Goal: Task Accomplishment & Management: Manage account settings

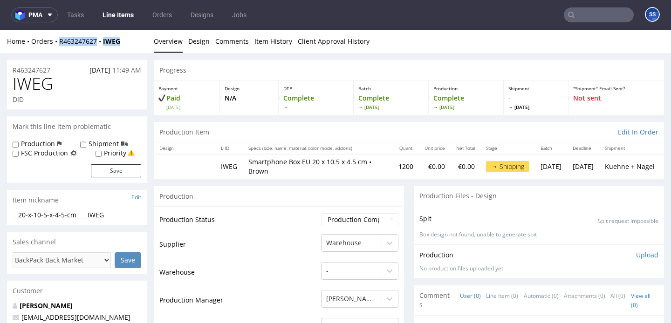
scroll to position [2, 0]
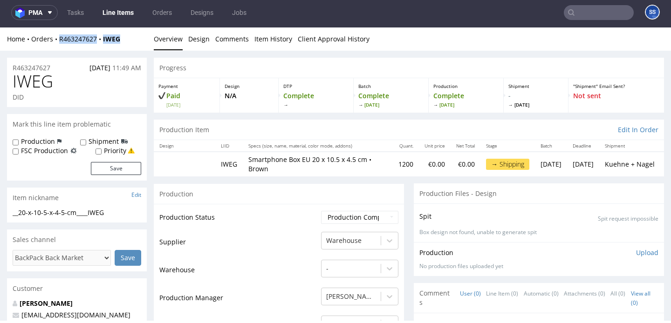
click at [117, 15] on link "Line Items" at bounding box center [118, 12] width 42 height 15
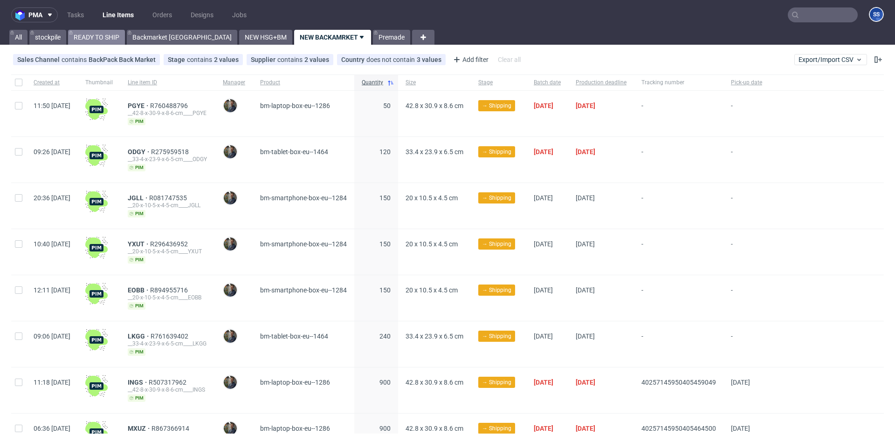
click at [111, 41] on link "READY TO SHIP" at bounding box center [96, 37] width 57 height 15
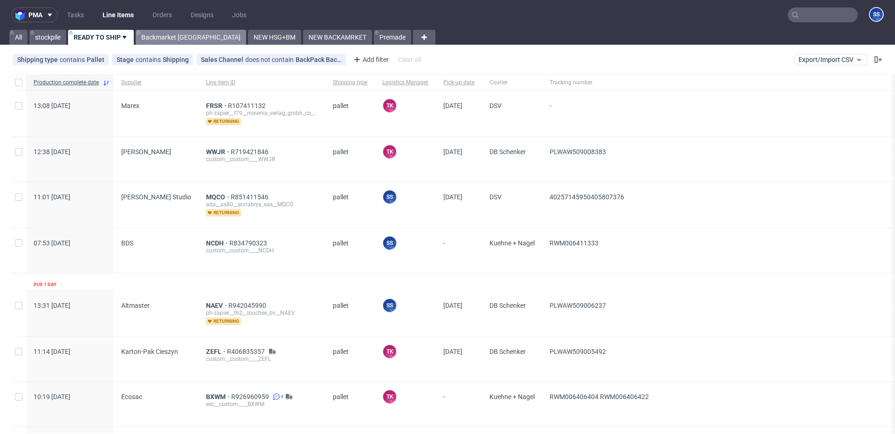
click at [165, 40] on link "Backmarket [GEOGRAPHIC_DATA]" at bounding box center [191, 37] width 110 height 15
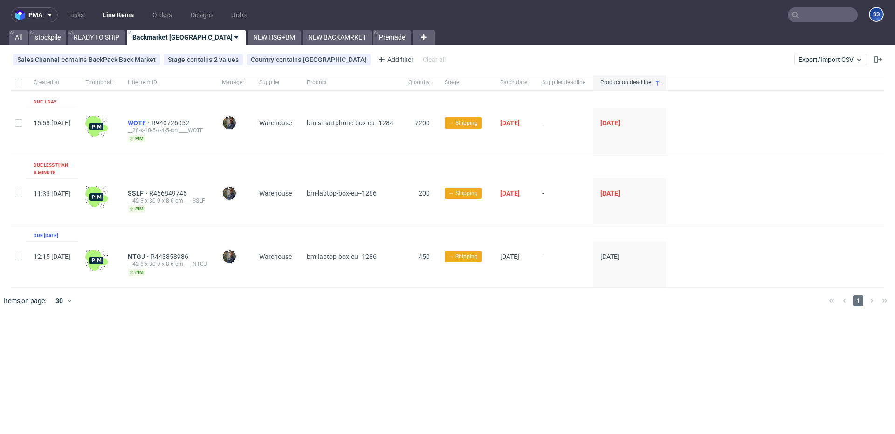
click at [151, 119] on span "WOTF" at bounding box center [140, 122] width 24 height 7
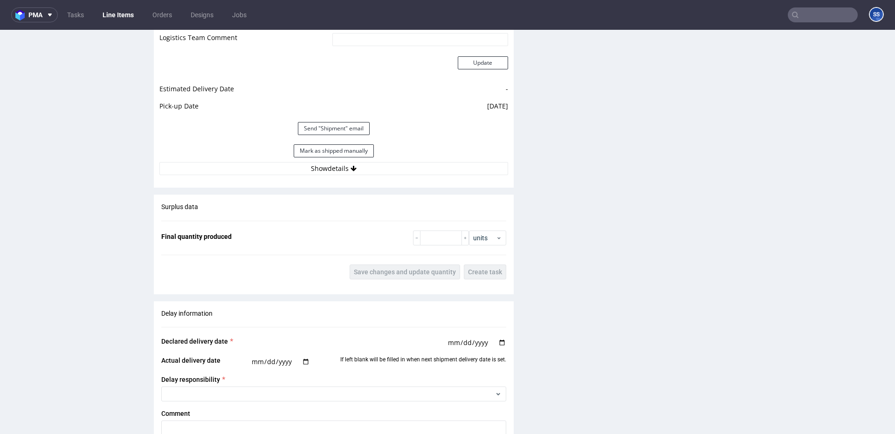
scroll to position [863, 0]
click at [335, 169] on button "Show details" at bounding box center [333, 166] width 349 height 13
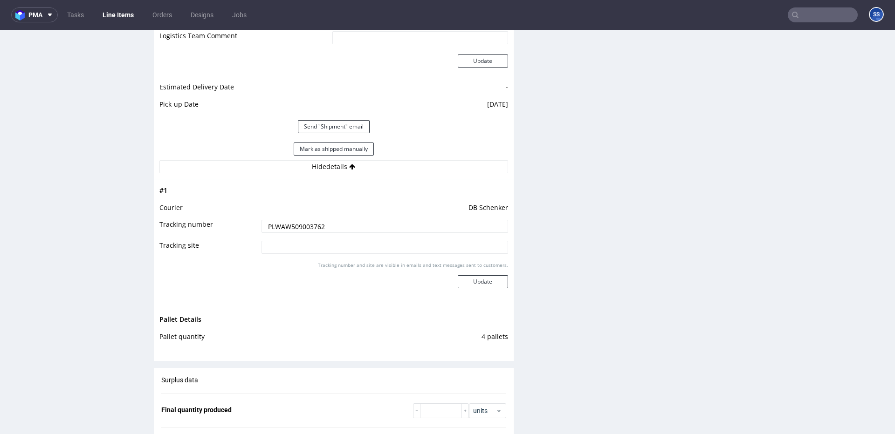
click at [299, 223] on input "PLWAW509003762" at bounding box center [384, 226] width 247 height 13
click at [124, 23] on nav "pma Tasks Line Items Orders Designs Jobs SS" at bounding box center [447, 15] width 895 height 30
click at [124, 14] on link "Line Items" at bounding box center [118, 14] width 42 height 15
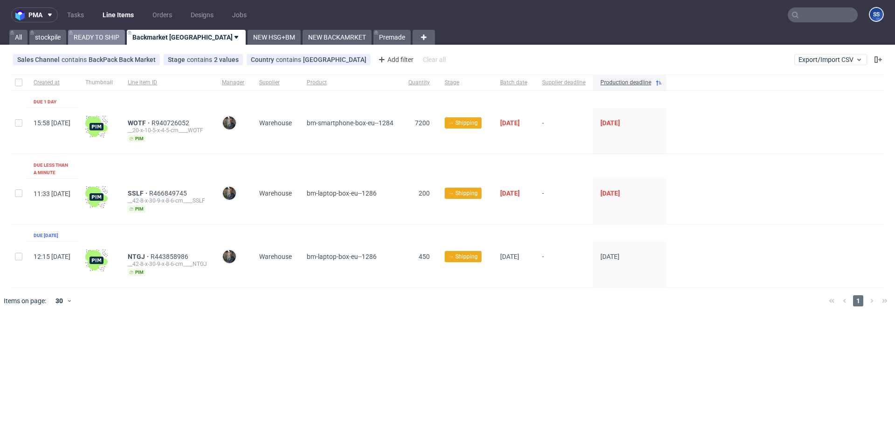
click at [101, 36] on link "READY TO SHIP" at bounding box center [96, 37] width 57 height 15
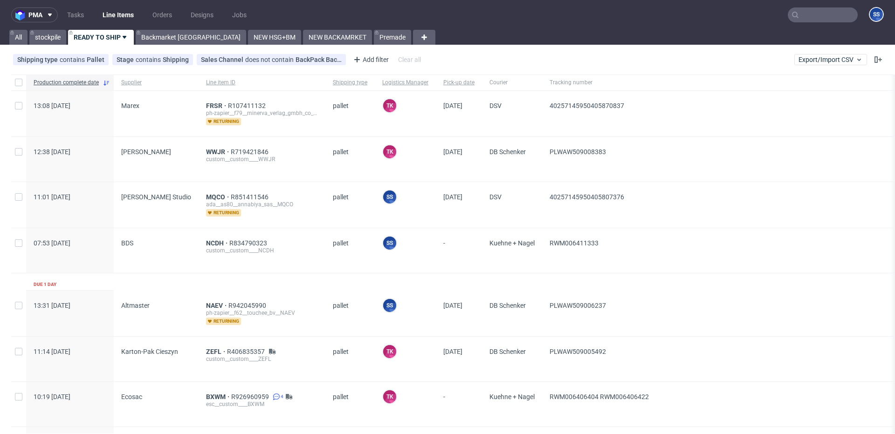
click at [671, 16] on input "text" at bounding box center [823, 14] width 70 height 15
paste input "RWM006286811"
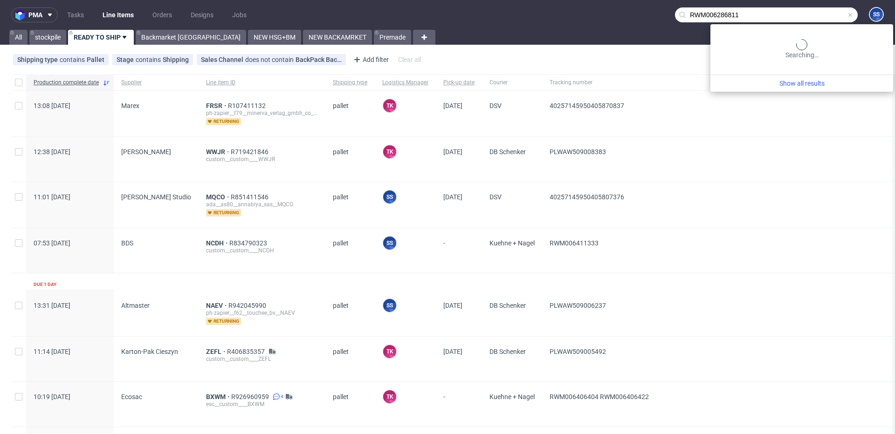
type input "RWM006286811"
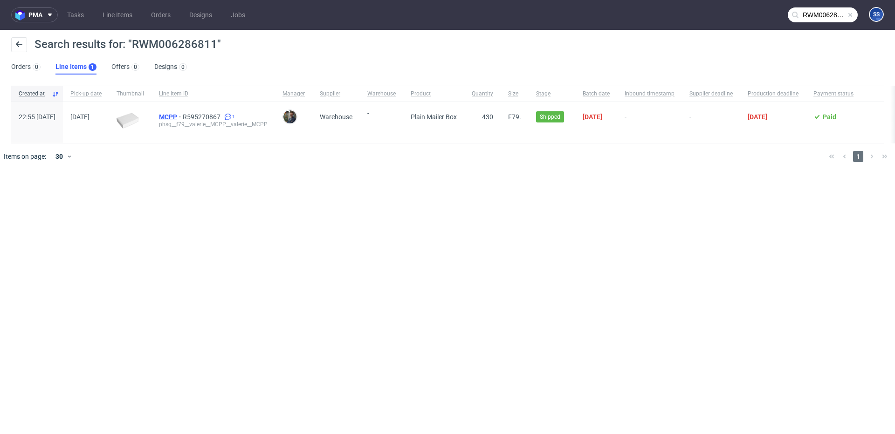
click at [183, 114] on span "MCPP" at bounding box center [171, 116] width 24 height 7
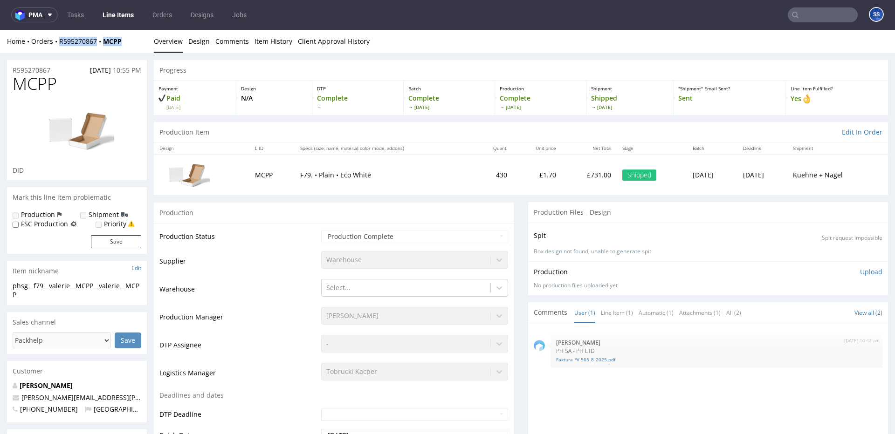
drag, startPoint x: 129, startPoint y: 45, endPoint x: 79, endPoint y: 62, distance: 52.6
click at [60, 44] on div "Home Orders R595270867 MCPP" at bounding box center [77, 41] width 140 height 9
copy div "R595270867 MCPP"
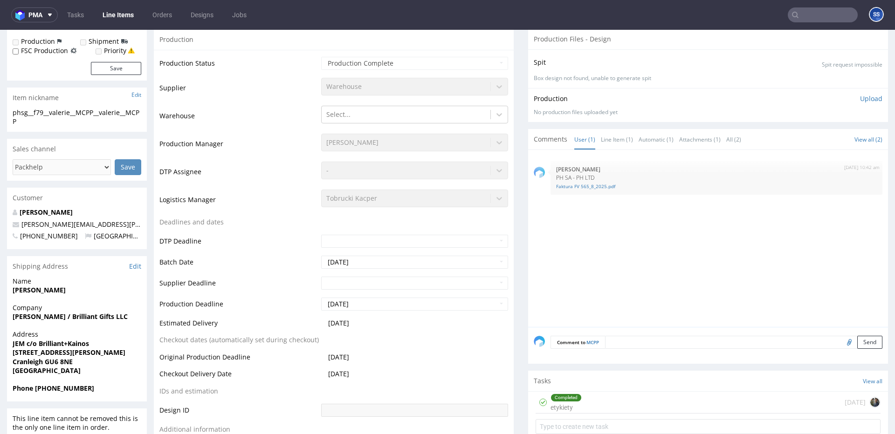
scroll to position [174, 0]
drag, startPoint x: 95, startPoint y: 390, endPoint x: 41, endPoint y: 392, distance: 53.7
click at [41, 323] on span "Phone +1415-980-4600" at bounding box center [77, 388] width 129 height 9
click at [90, 323] on div "Phone +1415-980-4600" at bounding box center [77, 393] width 140 height 18
drag, startPoint x: 89, startPoint y: 392, endPoint x: 39, endPoint y: 391, distance: 50.3
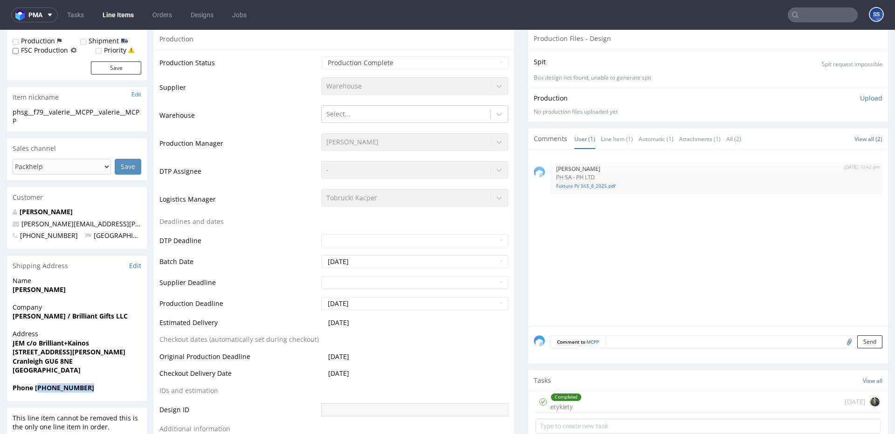
click at [39, 323] on span "Phone +1415-980-4600" at bounding box center [77, 388] width 129 height 9
copy strong "1415-980-4600"
click at [671, 12] on input "text" at bounding box center [823, 14] width 70 height 15
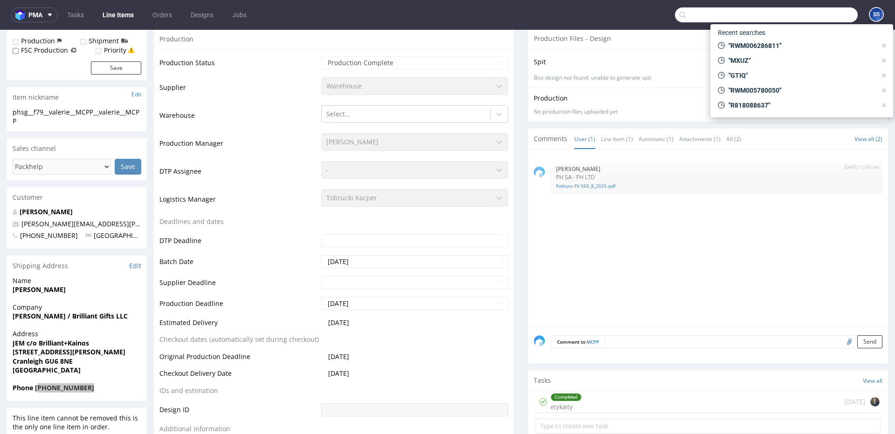
paste input "RWM006281661"
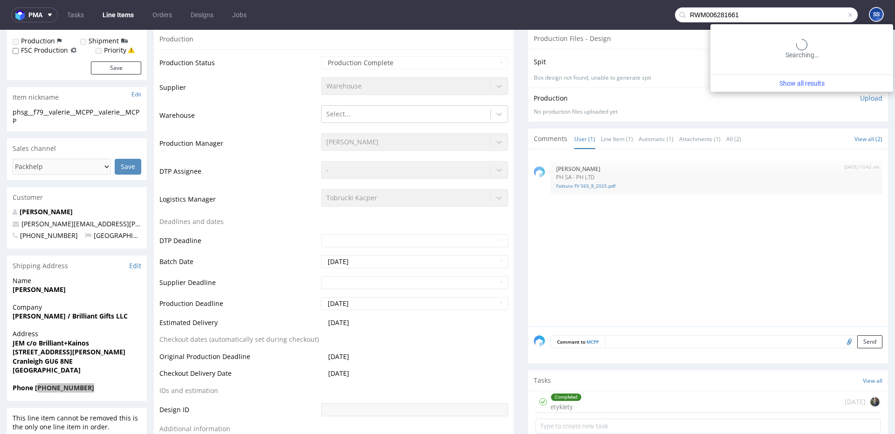
type input "RWM006281661"
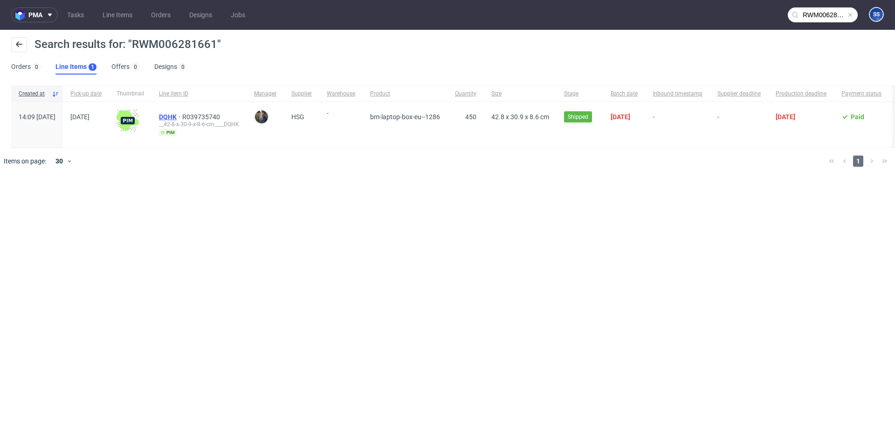
click at [182, 115] on span "DQHK" at bounding box center [170, 116] width 23 height 7
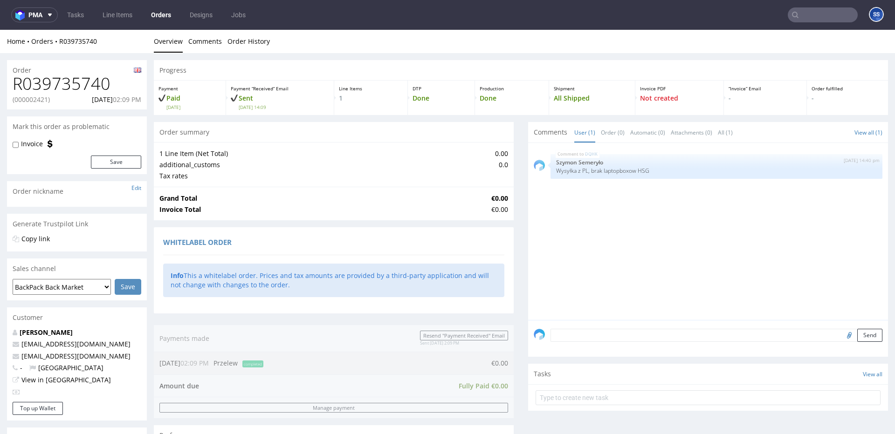
click at [41, 101] on p "(000002421)" at bounding box center [31, 99] width 37 height 9
copy p "000002421"
click at [122, 21] on link "Line Items" at bounding box center [117, 14] width 41 height 15
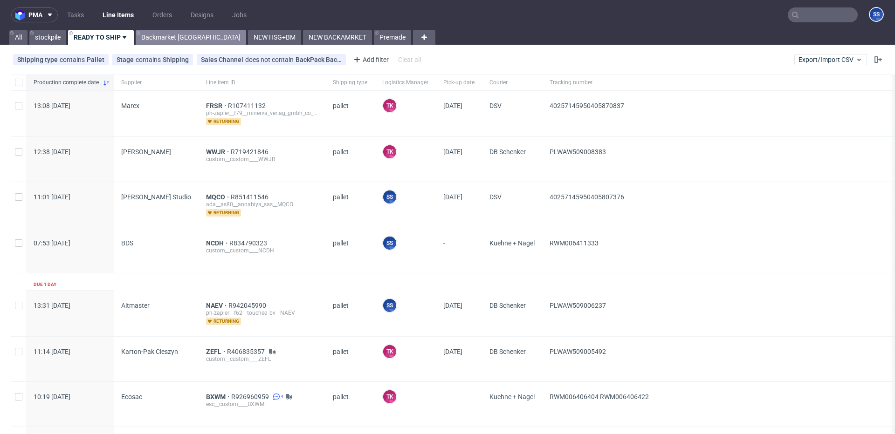
click at [164, 42] on link "Backmarket [GEOGRAPHIC_DATA]" at bounding box center [191, 37] width 110 height 15
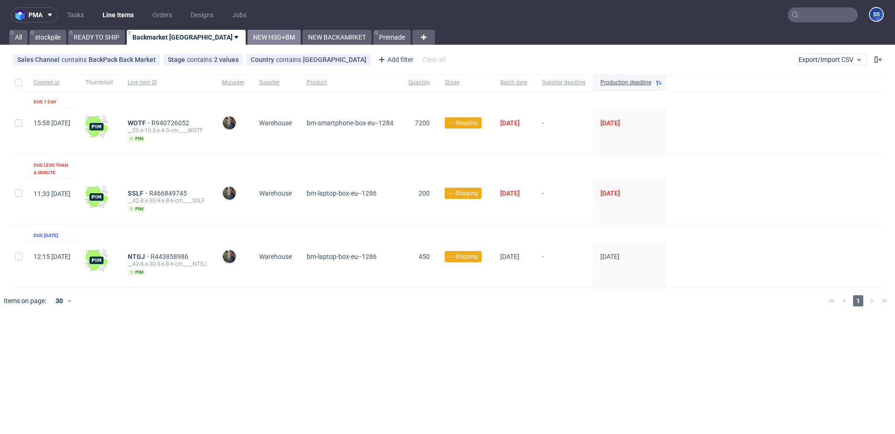
click at [247, 36] on link "NEW HSG+BM" at bounding box center [273, 37] width 53 height 15
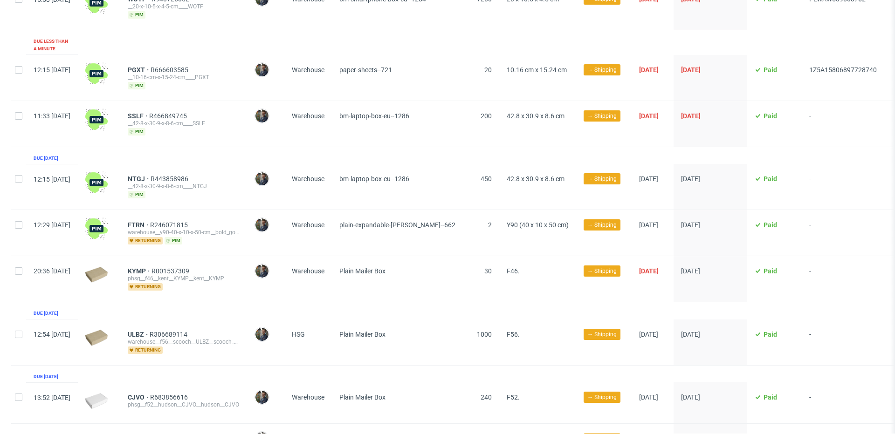
scroll to position [196, 0]
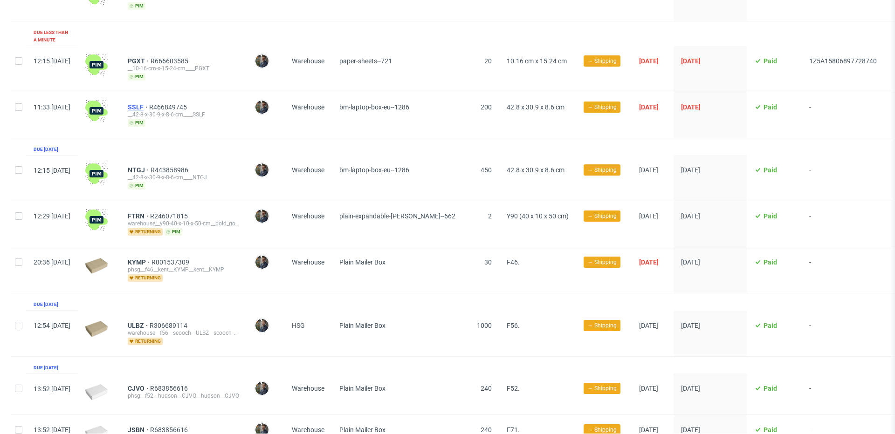
click at [149, 103] on span "SSLF" at bounding box center [138, 106] width 21 height 7
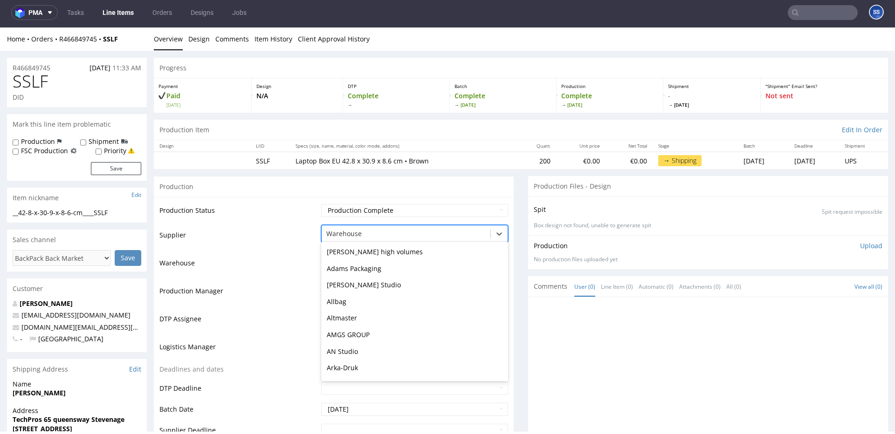
click at [381, 232] on div at bounding box center [405, 233] width 159 height 11
type input "hsg"
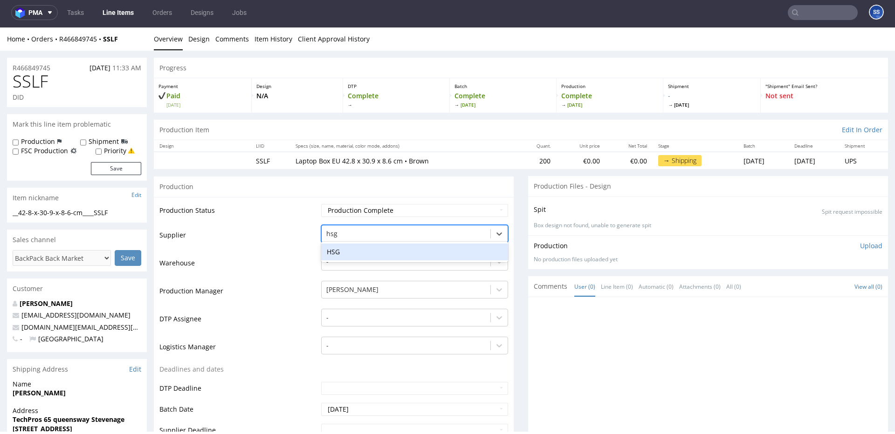
click at [402, 248] on div "HSG" at bounding box center [414, 252] width 187 height 17
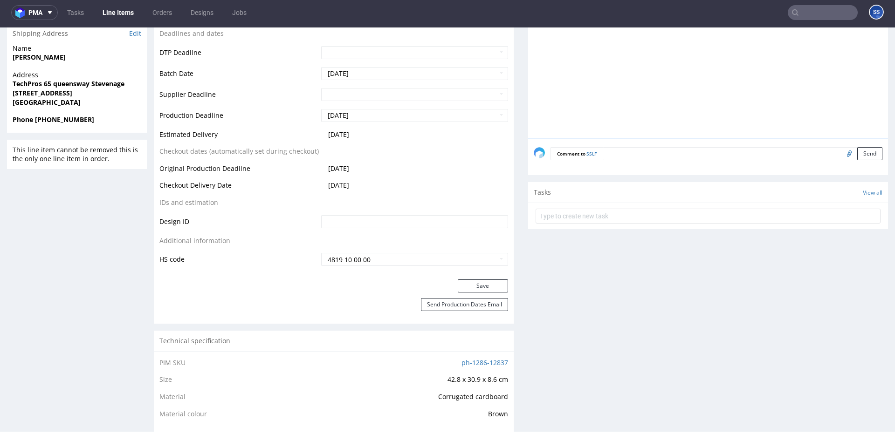
scroll to position [338, 0]
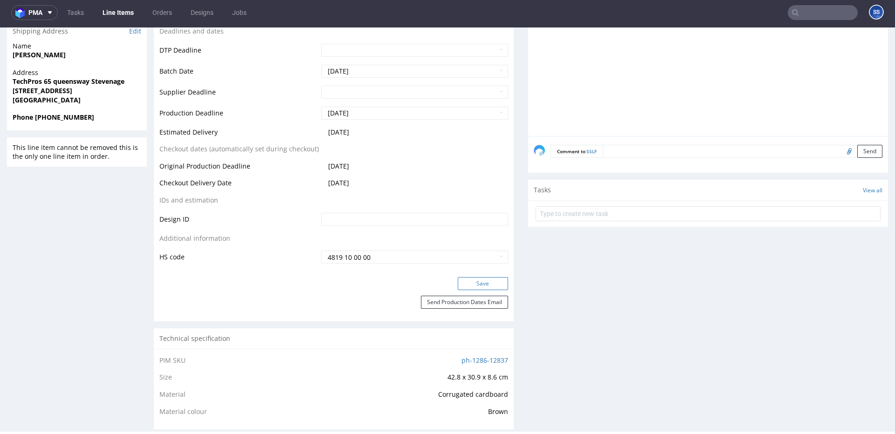
click at [474, 281] on button "Save" at bounding box center [483, 283] width 50 height 13
click at [120, 10] on link "Line Items" at bounding box center [118, 12] width 42 height 15
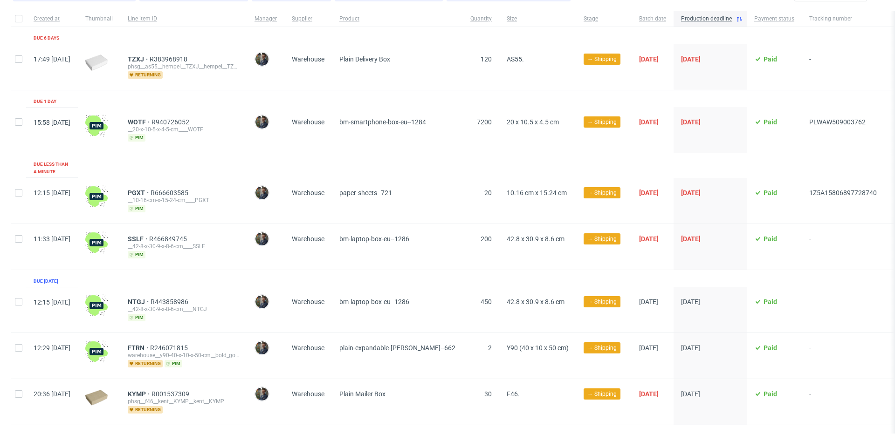
scroll to position [90, 0]
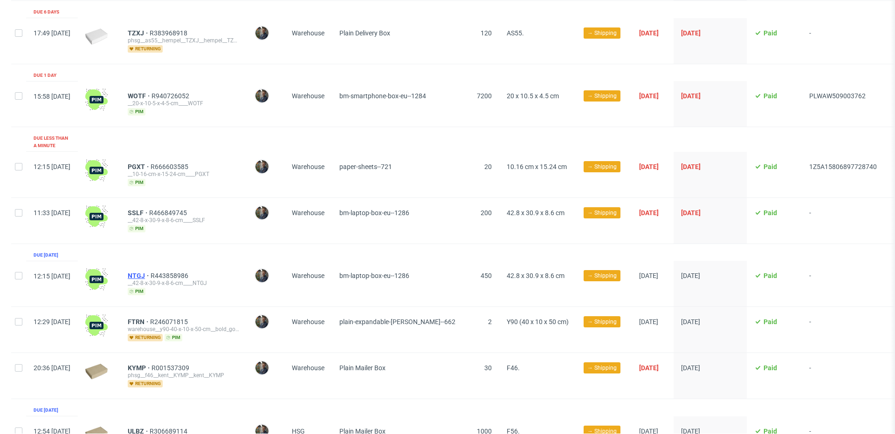
click at [151, 272] on span "NTGJ" at bounding box center [139, 275] width 23 height 7
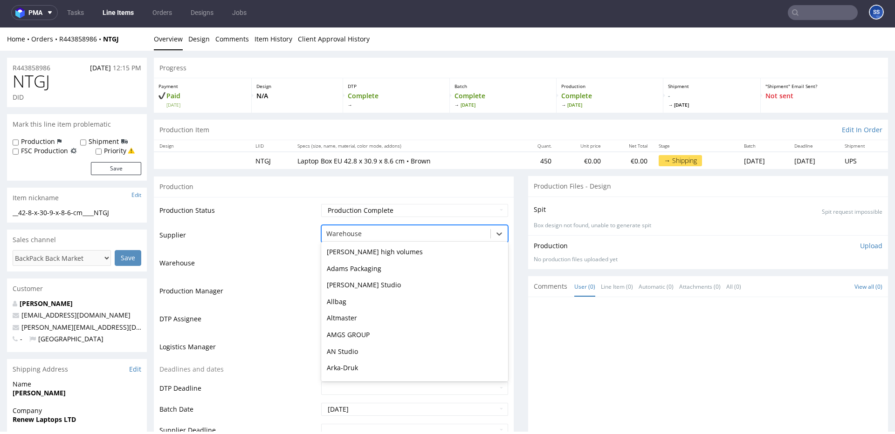
click at [383, 229] on div at bounding box center [405, 233] width 159 height 11
type input "hsg"
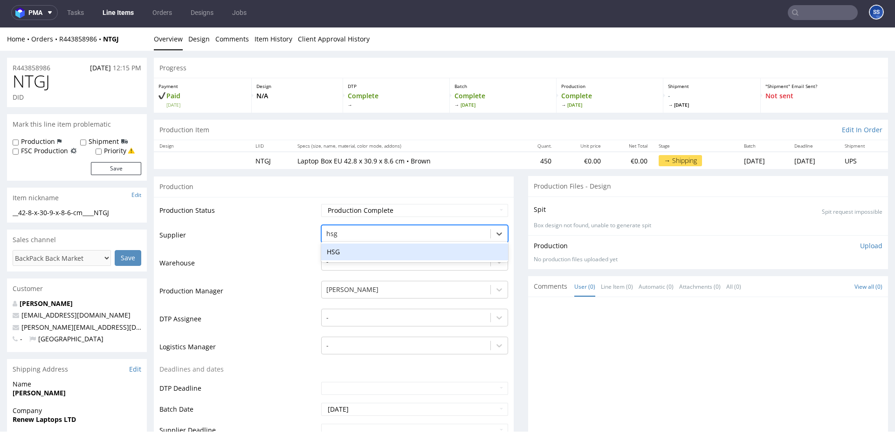
click at [373, 248] on div "HSG" at bounding box center [414, 252] width 187 height 17
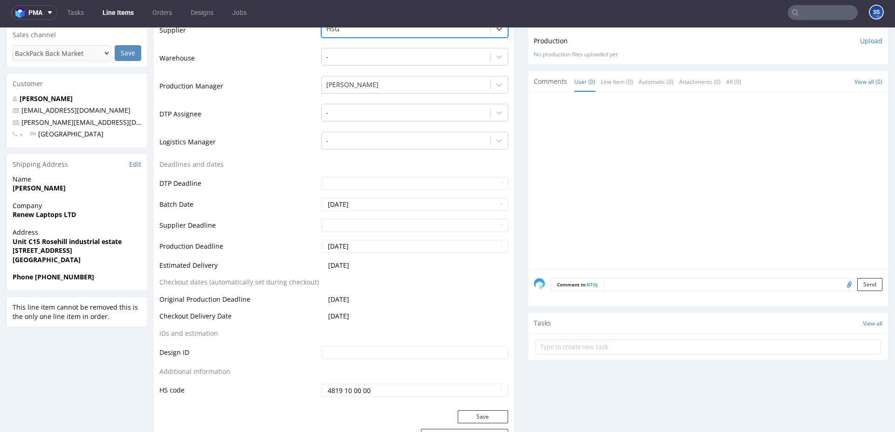
scroll to position [216, 0]
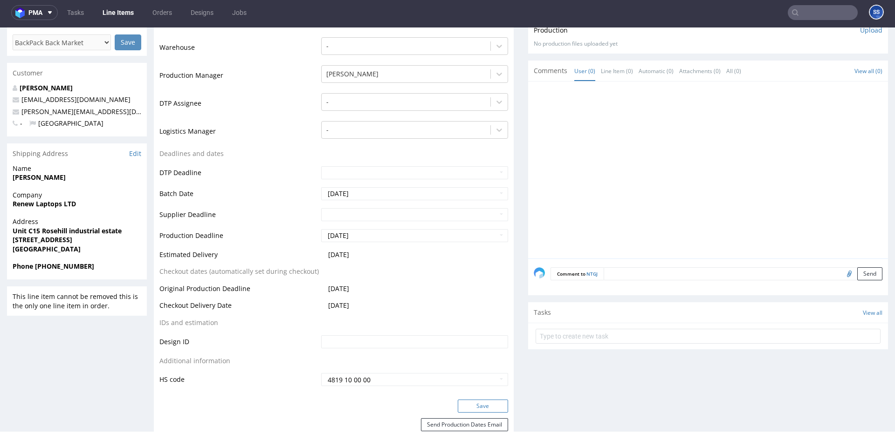
click at [478, 323] on button "Save" at bounding box center [483, 406] width 50 height 13
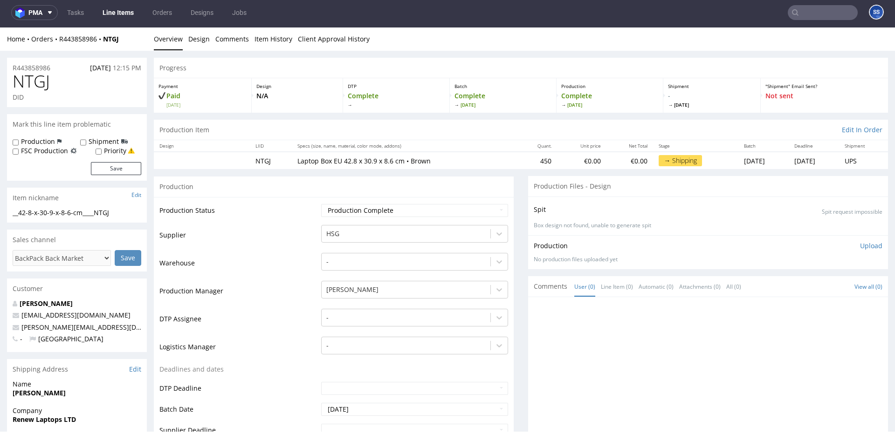
scroll to position [209, 0]
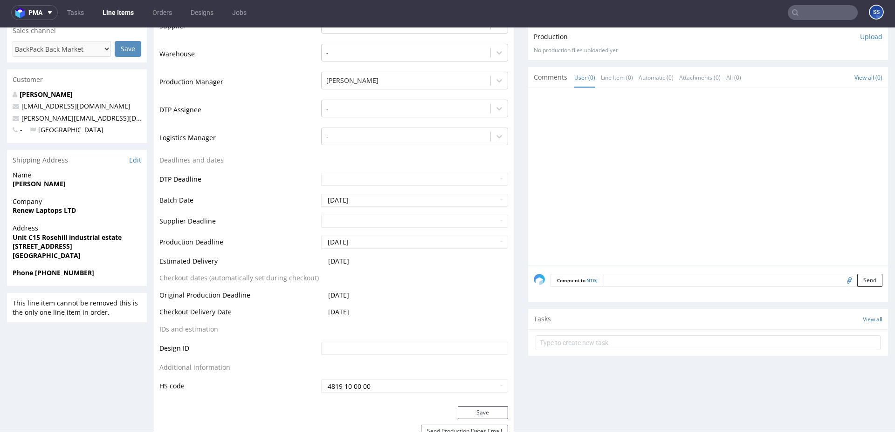
click at [115, 11] on link "Line Items" at bounding box center [118, 12] width 42 height 15
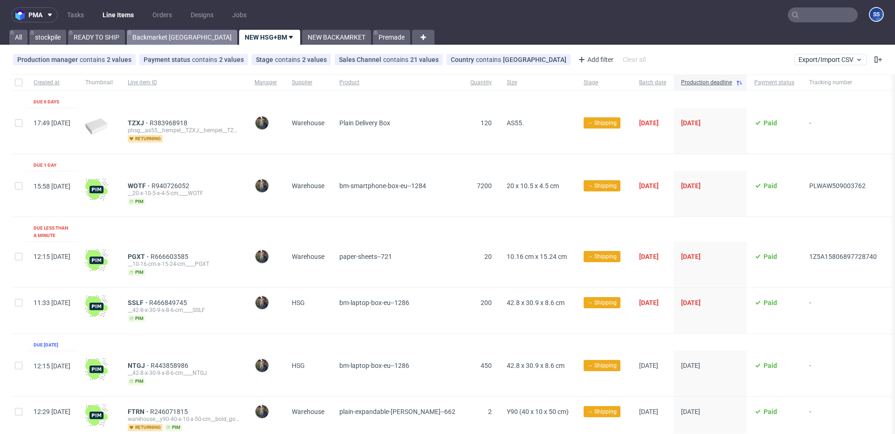
click at [146, 37] on link "Backmarket [GEOGRAPHIC_DATA]" at bounding box center [182, 37] width 110 height 15
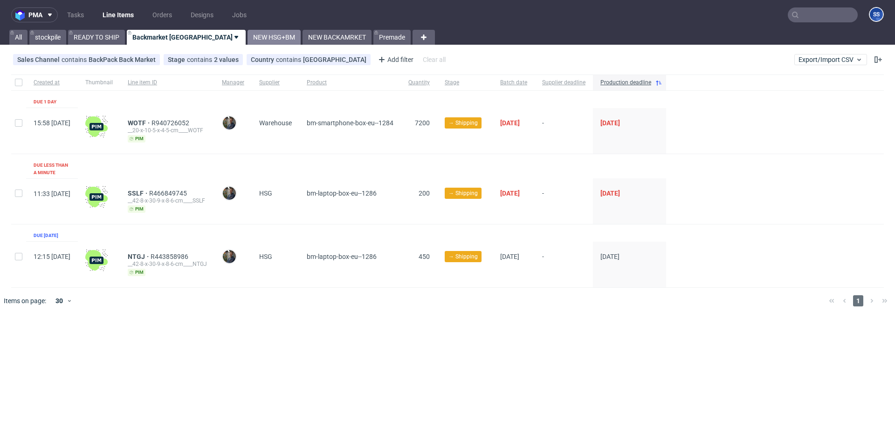
click at [247, 32] on link "NEW HSG+BM" at bounding box center [273, 37] width 53 height 15
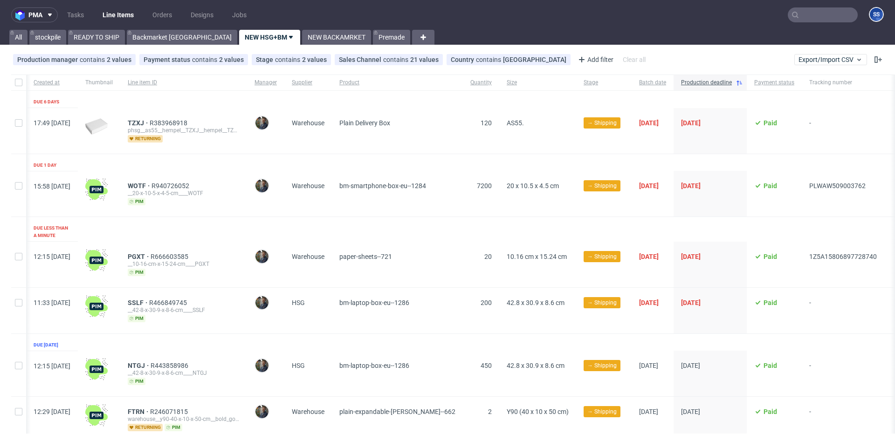
scroll to position [0, 37]
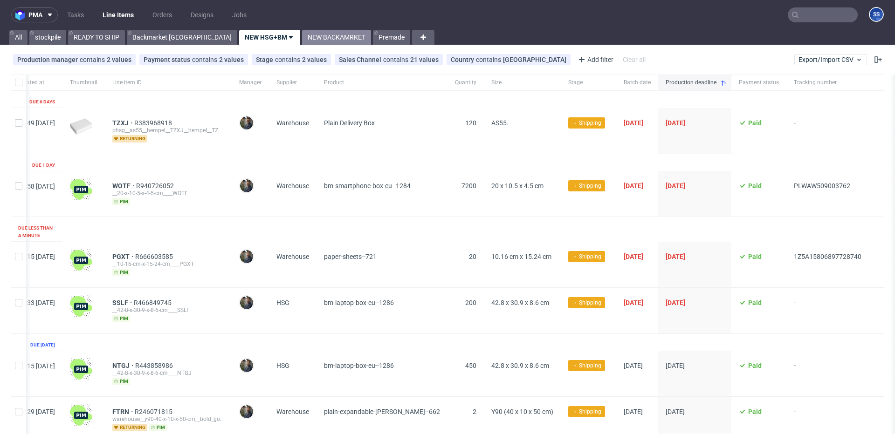
click at [302, 38] on link "NEW BACKAMRKET" at bounding box center [336, 37] width 69 height 15
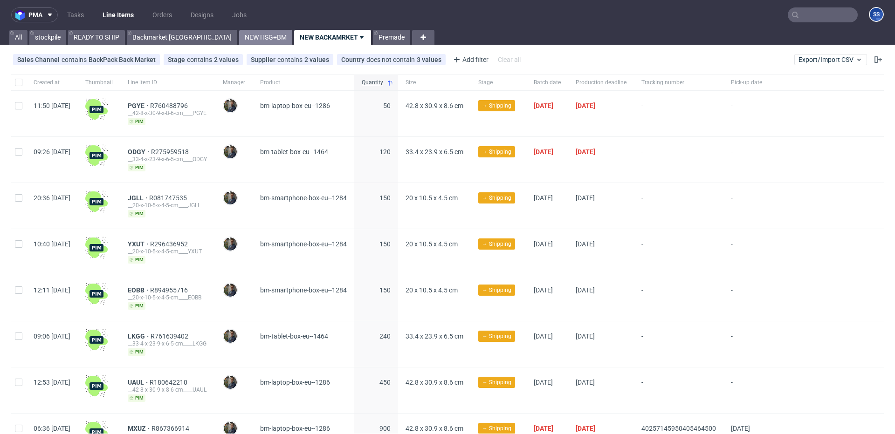
click at [239, 37] on link "NEW HSG+BM" at bounding box center [265, 37] width 53 height 15
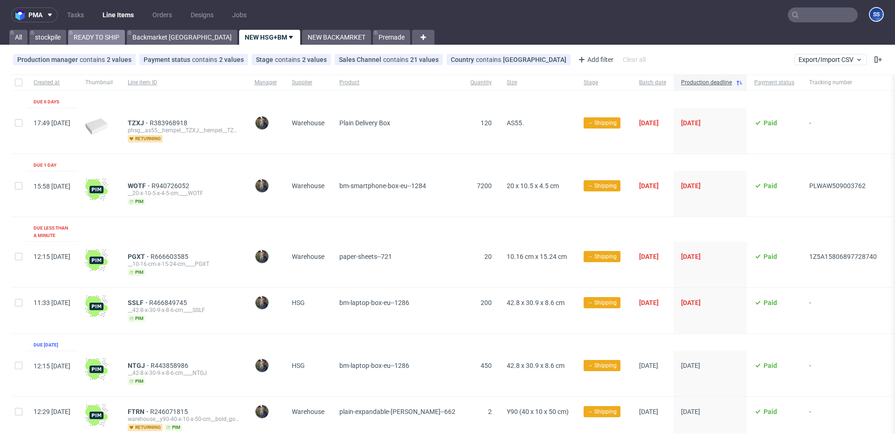
click at [110, 37] on link "READY TO SHIP" at bounding box center [96, 37] width 57 height 15
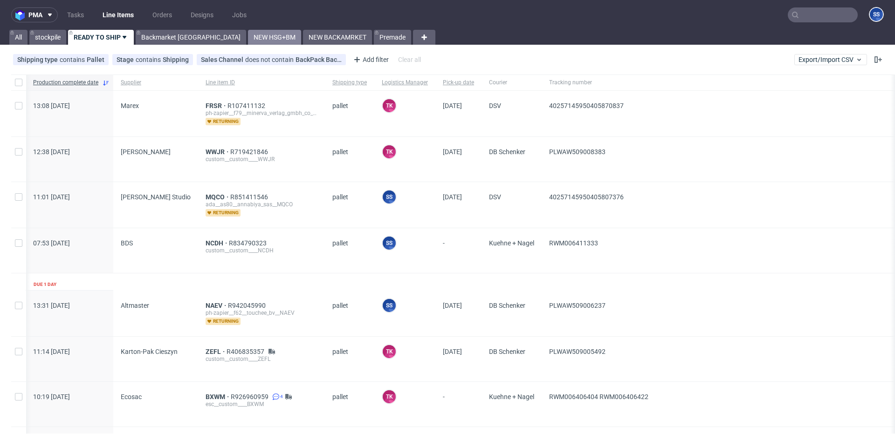
click at [248, 32] on link "NEW HSG+BM" at bounding box center [274, 37] width 53 height 15
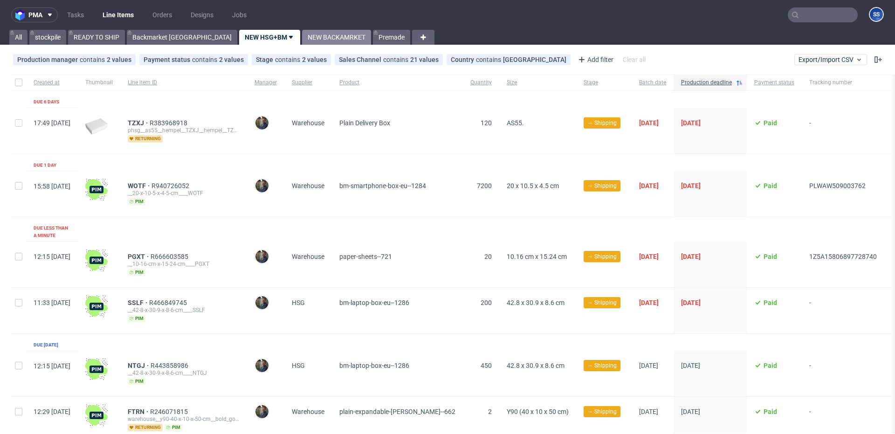
click at [302, 30] on link "NEW BACKAMRKET" at bounding box center [336, 37] width 69 height 15
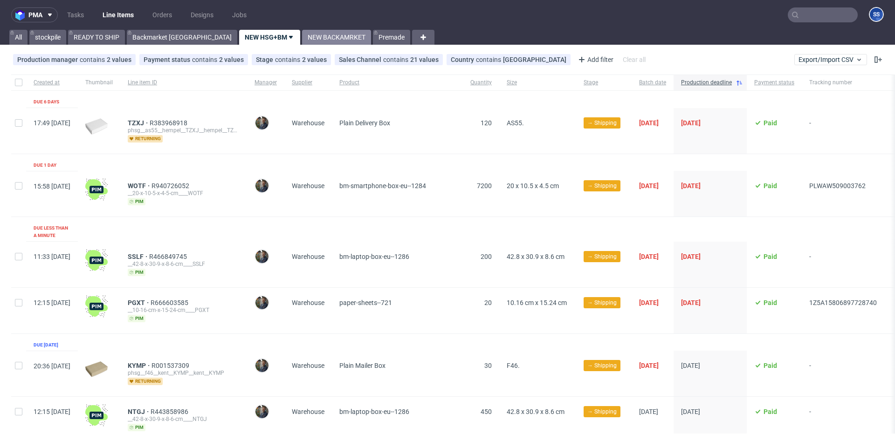
click at [302, 39] on link "NEW BACKAMRKET" at bounding box center [336, 37] width 69 height 15
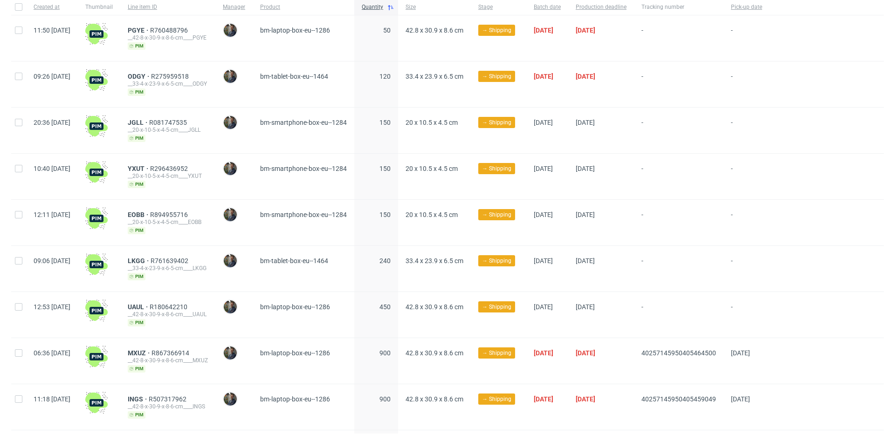
scroll to position [75, 0]
